Goal: Find specific page/section: Find specific page/section

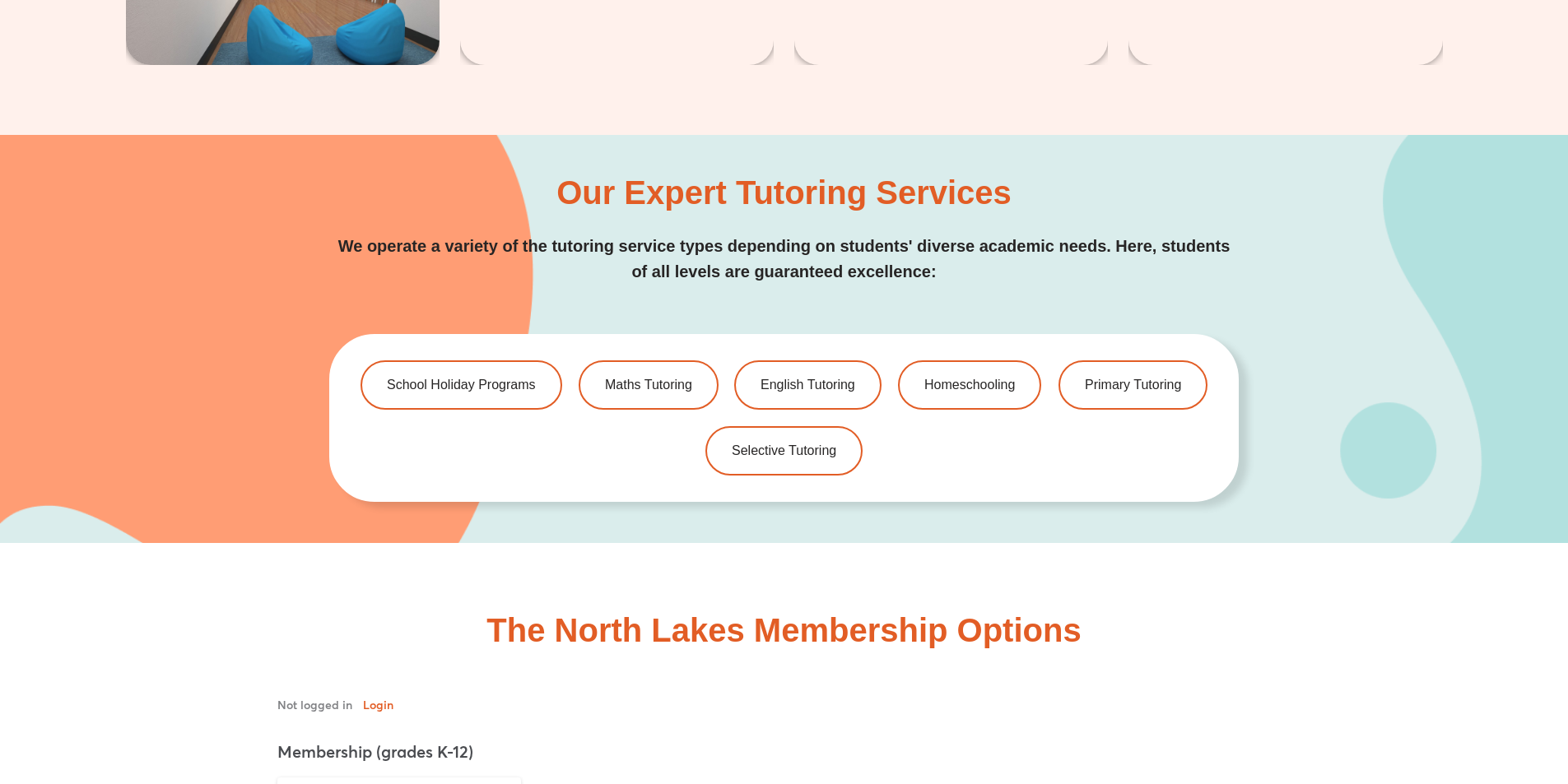
scroll to position [3226, 0]
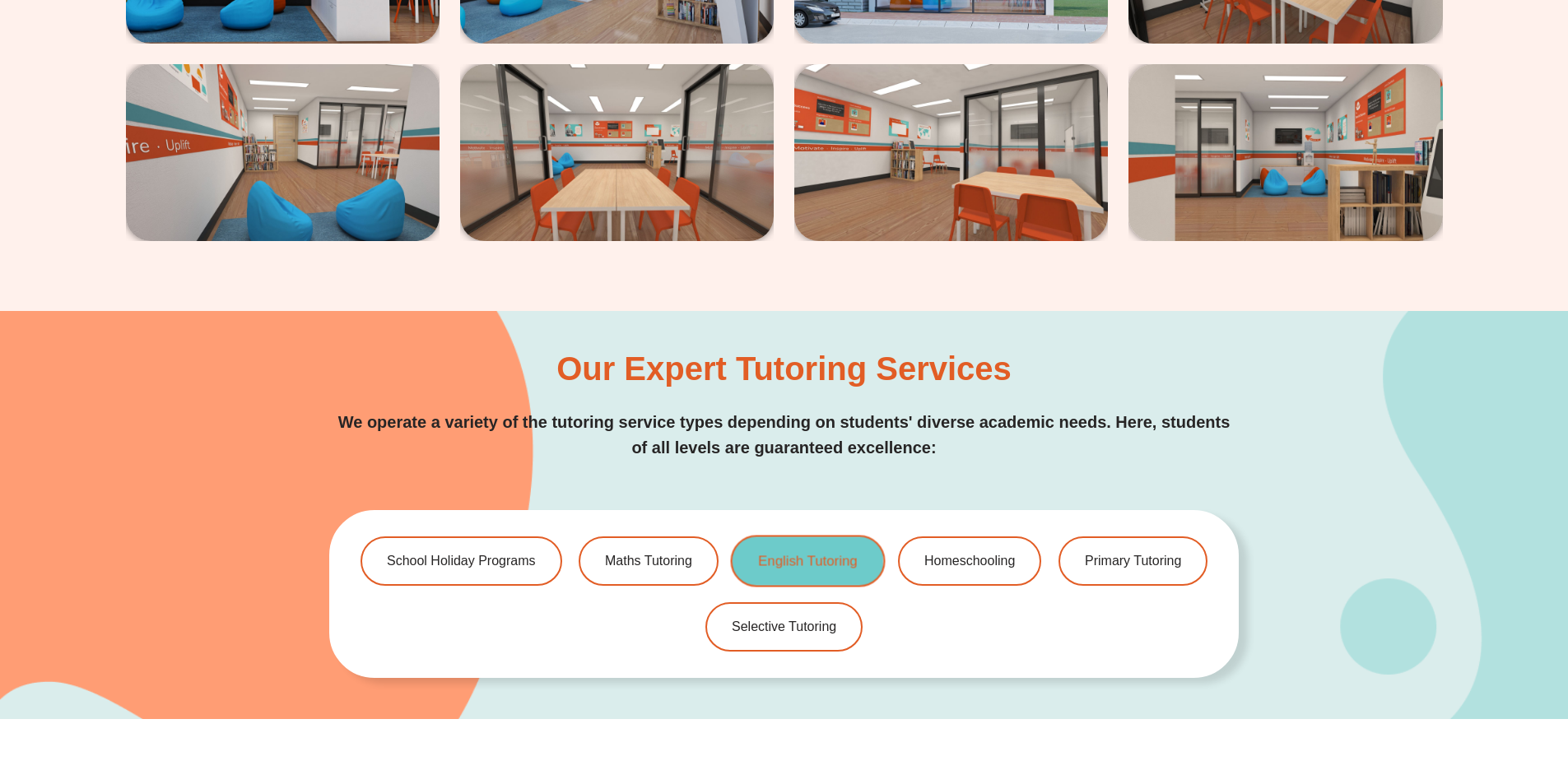
click at [811, 556] on span "English Tutoring" at bounding box center [808, 562] width 99 height 14
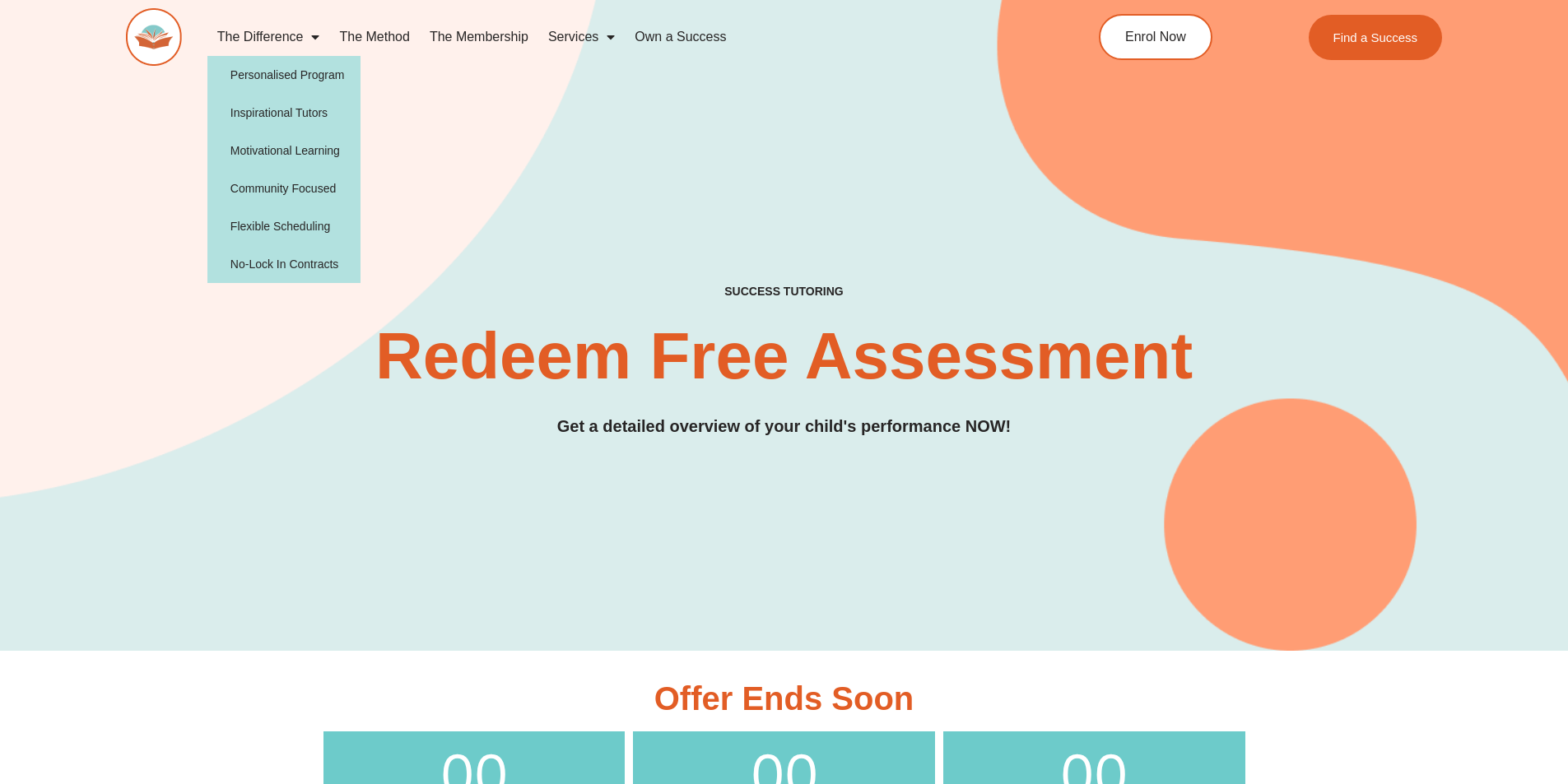
click at [161, 44] on img at bounding box center [153, 37] width 56 height 57
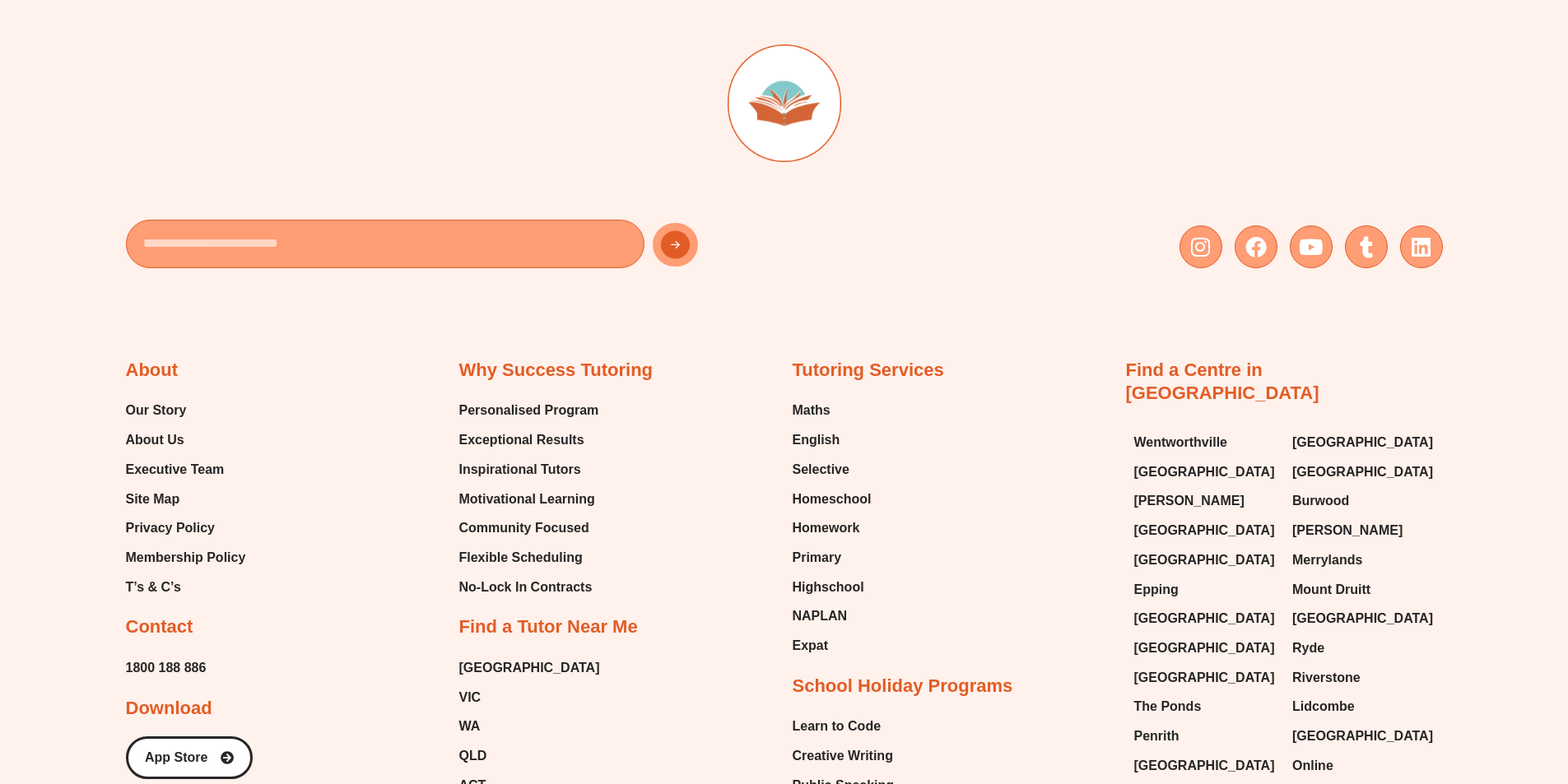
scroll to position [6839, 0]
